Goal: Transaction & Acquisition: Purchase product/service

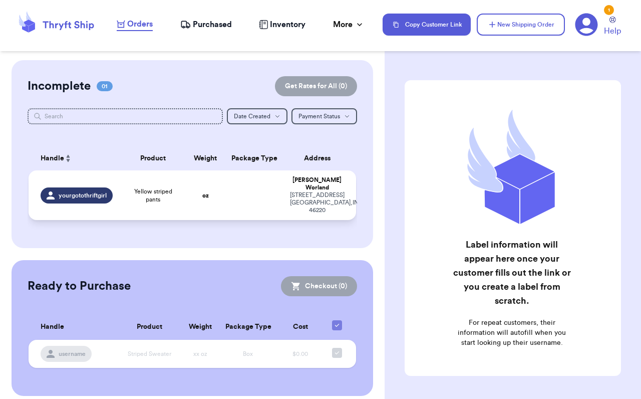
click at [290, 200] on div "[STREET_ADDRESS]" at bounding box center [317, 202] width 54 height 23
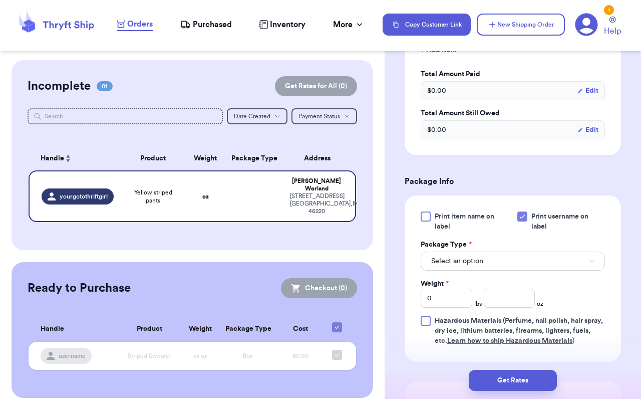
scroll to position [351, 0]
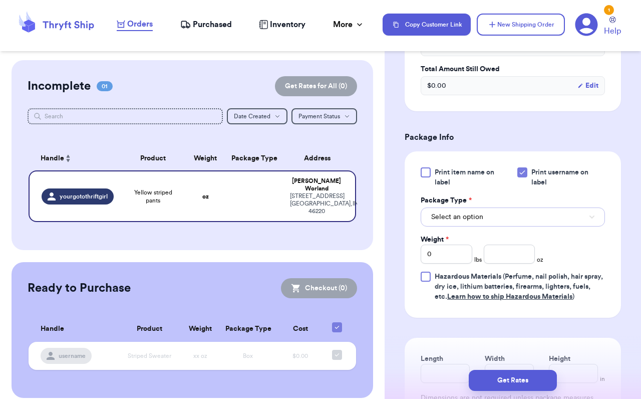
click at [453, 222] on span "Select an option" at bounding box center [457, 217] width 52 height 10
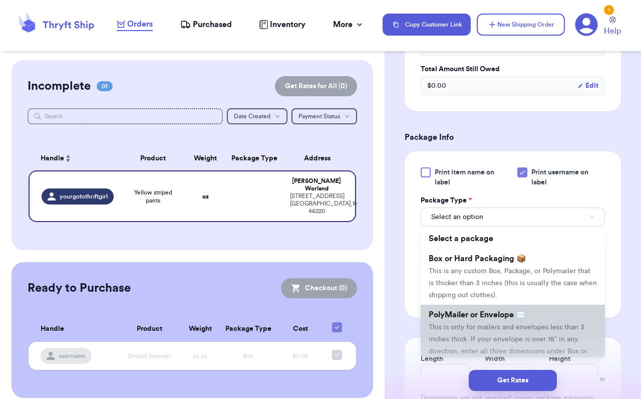
click at [479, 319] on li "PolyMailer or Envelope ✉️ This is only for mailers and envelopes less than 3 in…" at bounding box center [513, 338] width 184 height 68
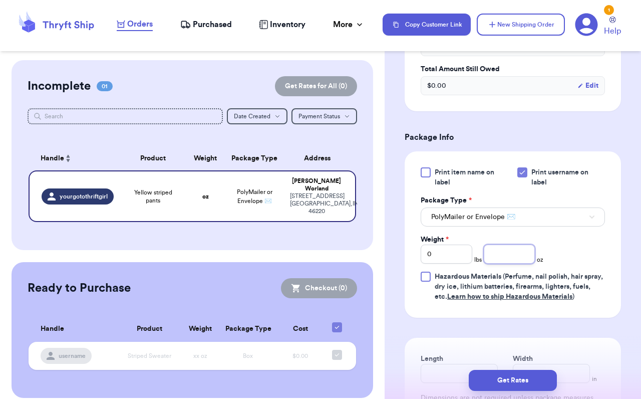
click at [495, 260] on input "number" at bounding box center [510, 253] width 52 height 19
type input "4"
click at [576, 253] on div "Print item name on label Print username on label Package Type * PolyMailer or E…" at bounding box center [513, 234] width 184 height 134
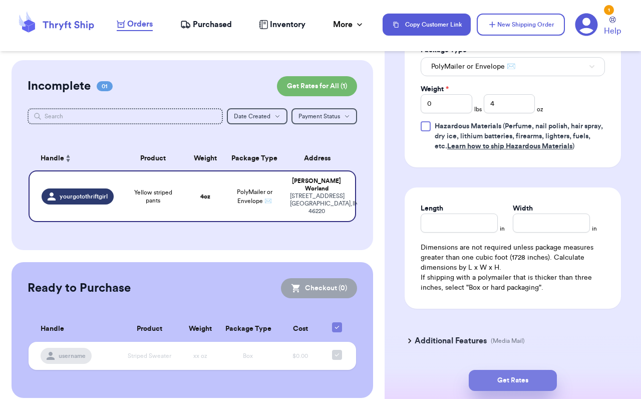
click at [506, 376] on button "Get Rates" at bounding box center [513, 380] width 88 height 21
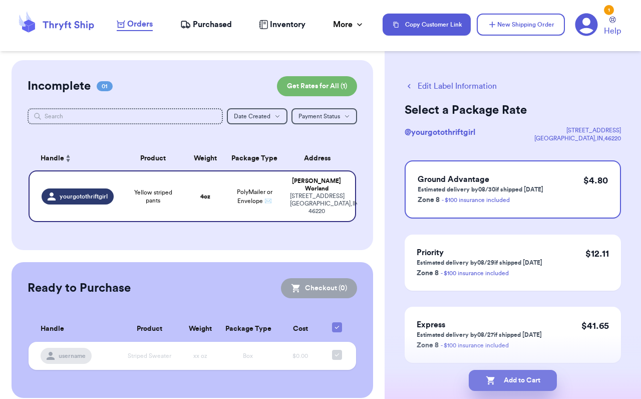
click at [535, 381] on button "Add to Cart" at bounding box center [513, 380] width 88 height 21
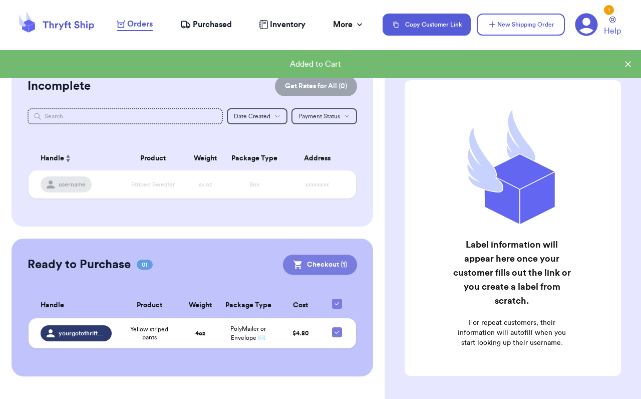
click at [317, 255] on button "Checkout ( 1 )" at bounding box center [320, 264] width 74 height 20
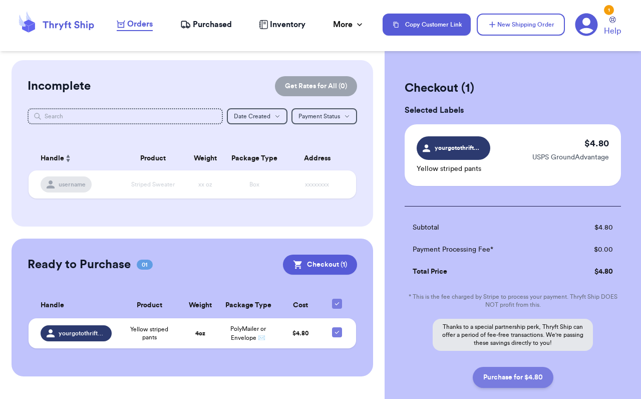
click at [514, 377] on button "Purchase for $4.80" at bounding box center [513, 377] width 81 height 21
checkbox input "false"
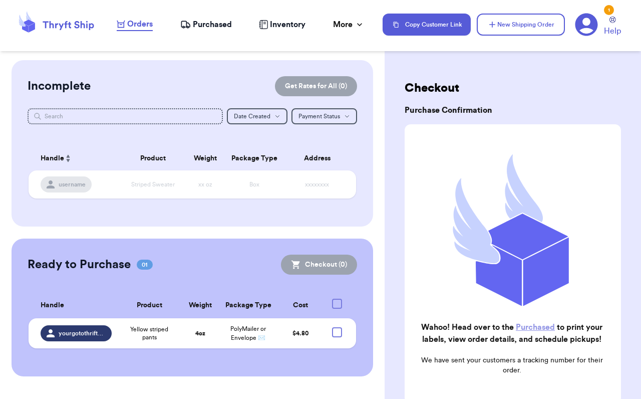
checkbox input "true"
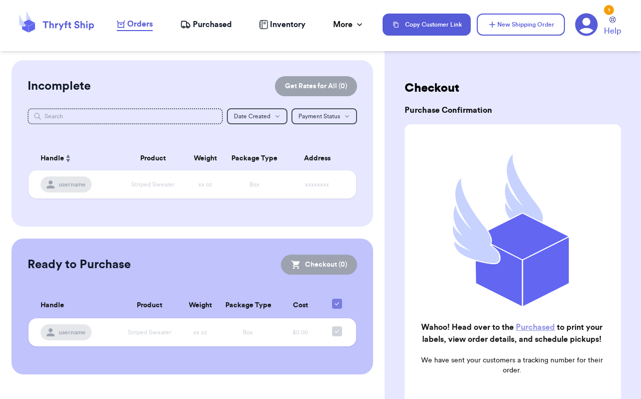
click at [213, 20] on span "Purchased" at bounding box center [212, 25] width 39 height 12
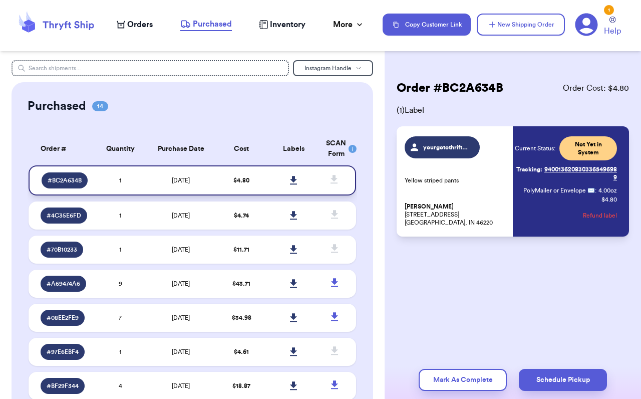
click at [291, 180] on link at bounding box center [294, 180] width 22 height 22
